Goal: Find specific page/section: Find specific page/section

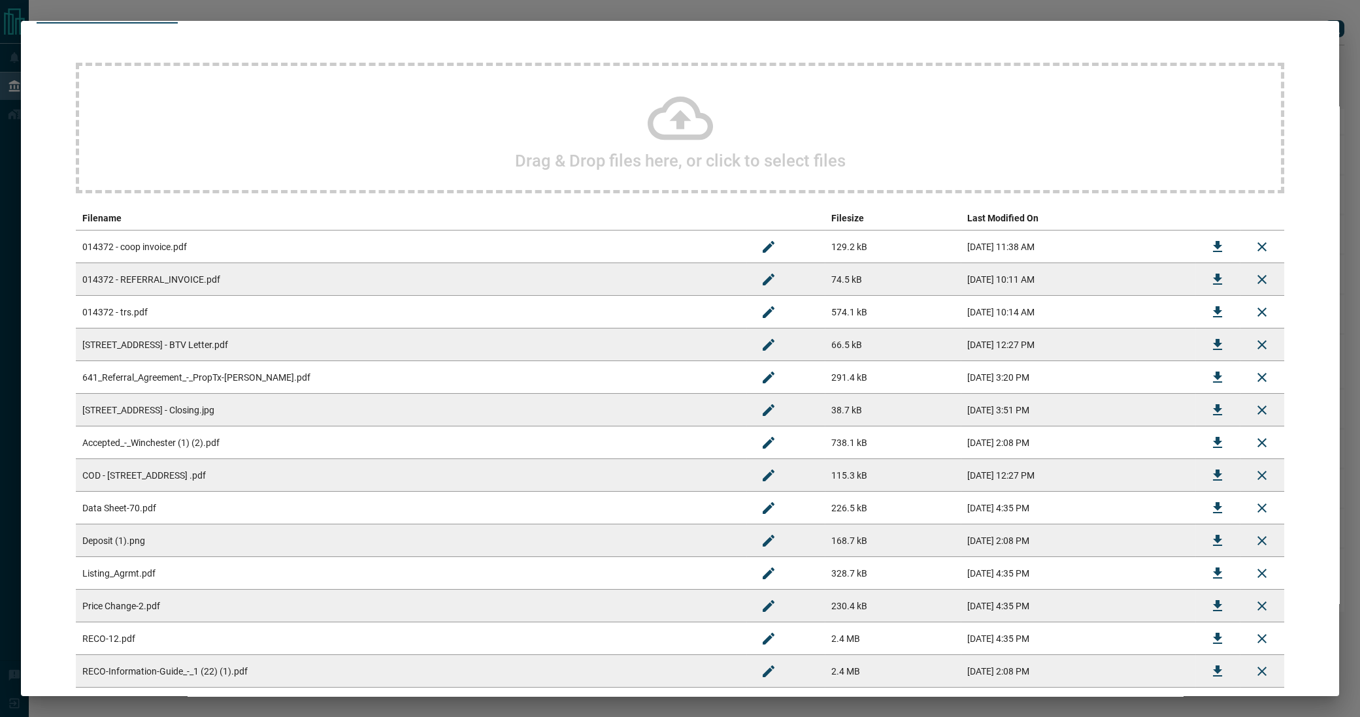
scroll to position [125, 0]
